Goal: Information Seeking & Learning: Learn about a topic

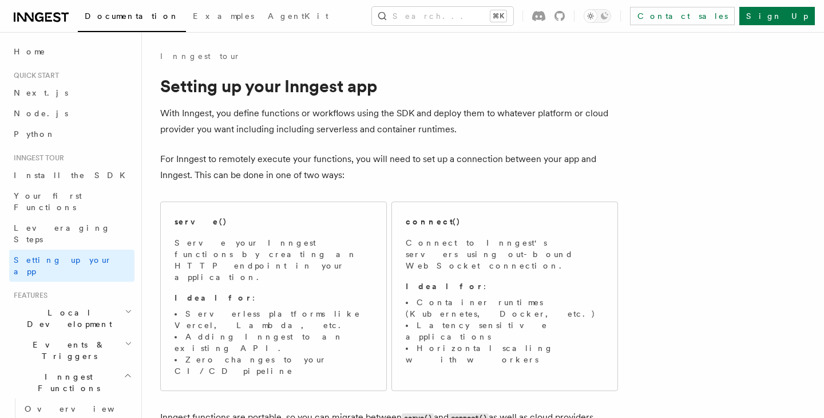
click at [29, 39] on header "Search... Documentation Examples AgentKit Home Quick start Next.js Node.js Pyth…" at bounding box center [71, 225] width 142 height 386
click at [25, 43] on link "Home" at bounding box center [71, 51] width 125 height 21
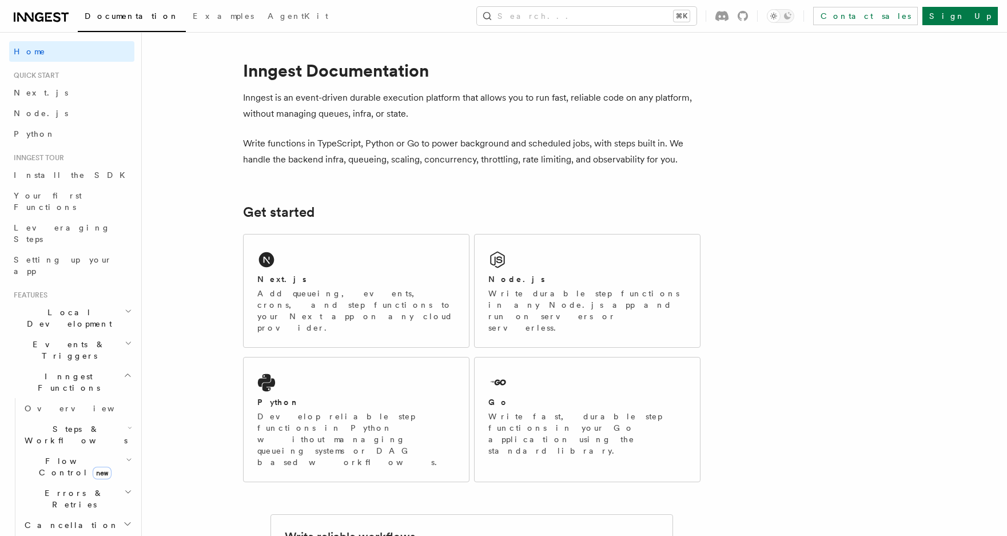
scroll to position [6, 0]
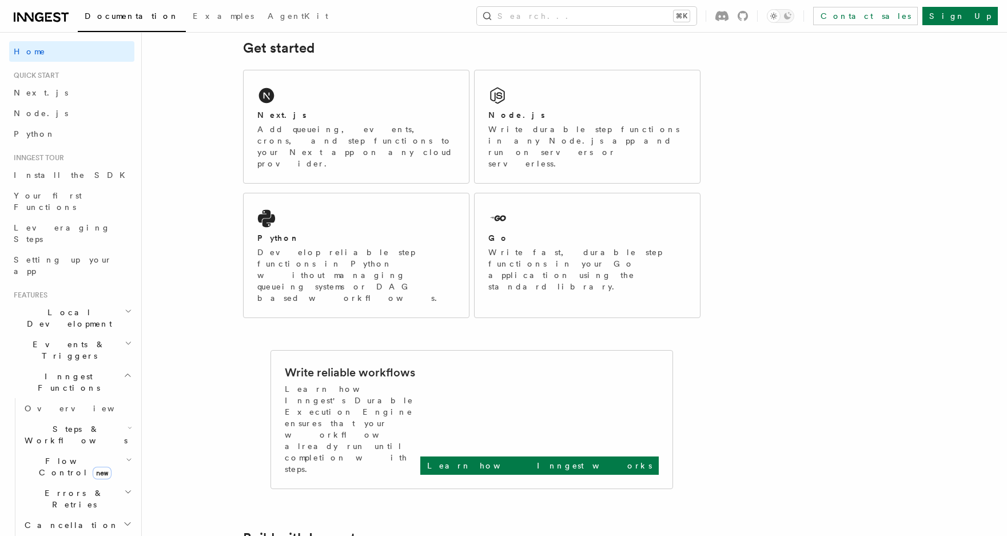
scroll to position [210, 0]
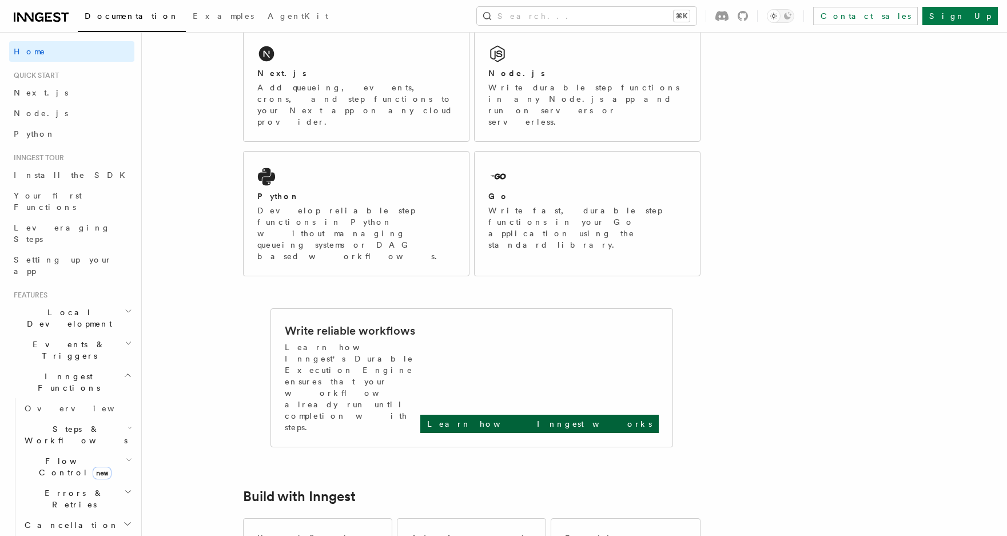
click at [593, 417] on p "Learn how Inngest works" at bounding box center [539, 423] width 225 height 11
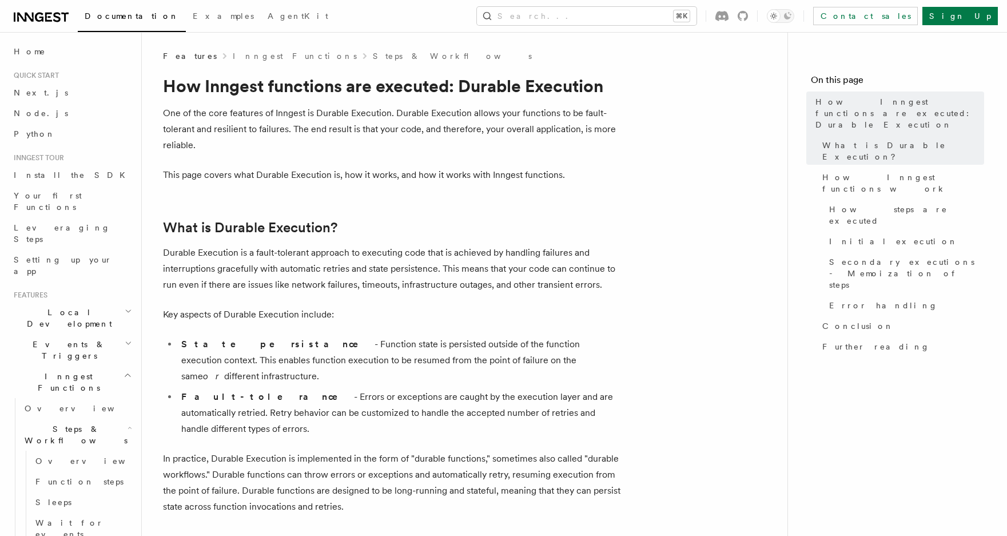
click at [51, 13] on icon at bounding box center [48, 17] width 7 height 9
